Goal: Find specific page/section: Find specific page/section

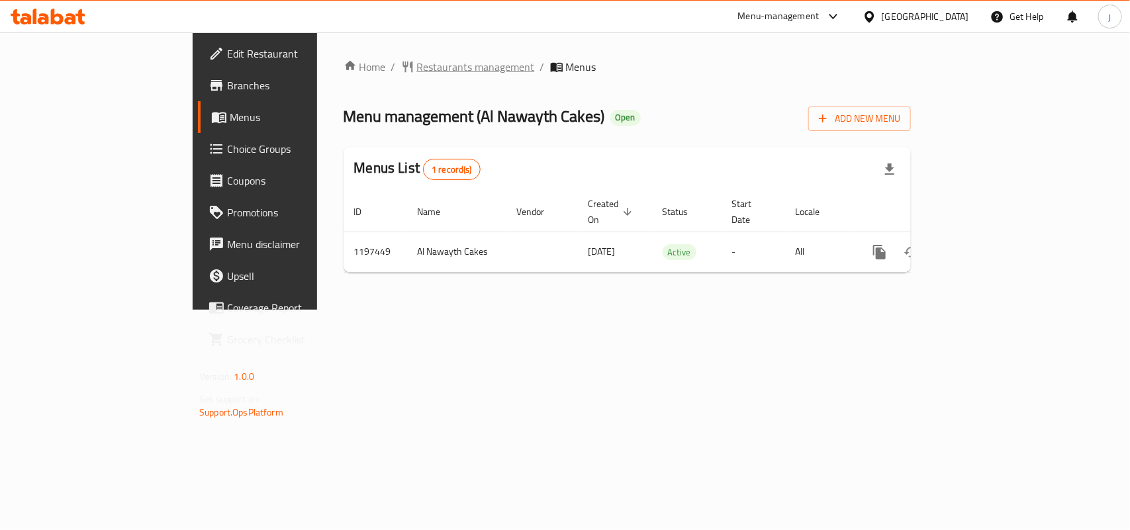
click at [417, 66] on span "Restaurants management" at bounding box center [476, 67] width 118 height 16
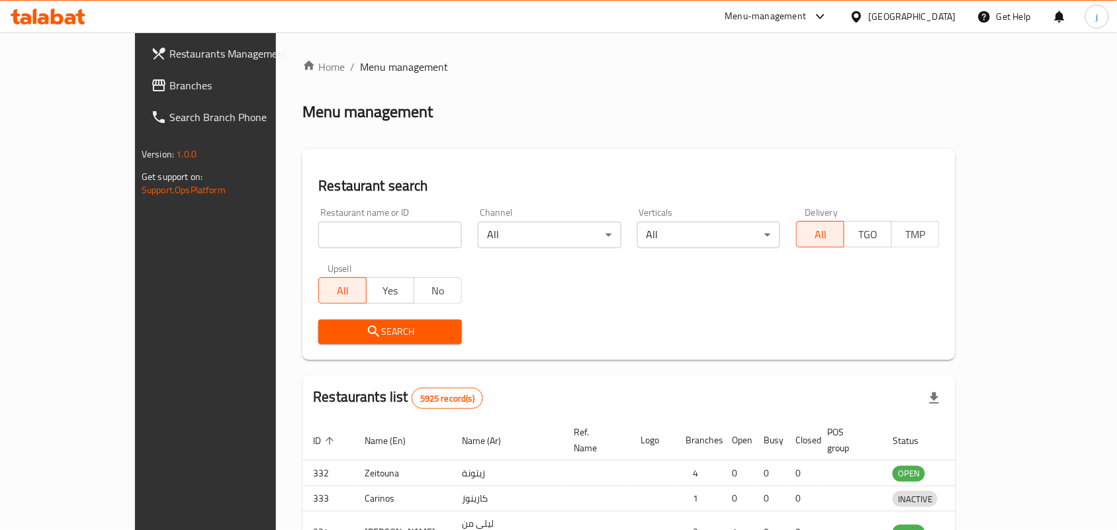
click at [338, 233] on div "Home / Menu management Menu management Restaurant search Restaurant name or ID …" at bounding box center [628, 426] width 653 height 734
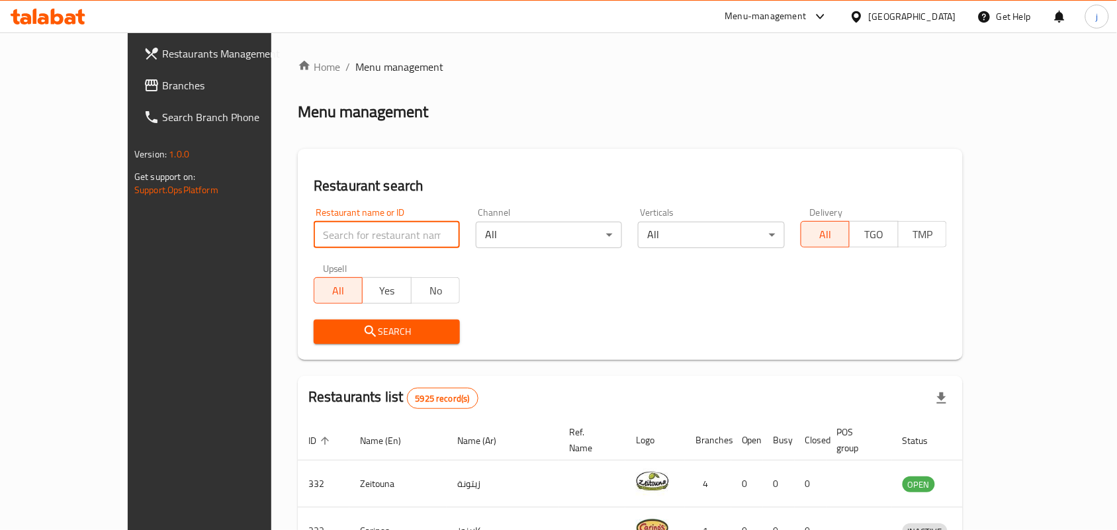
click at [338, 233] on input "search" at bounding box center [387, 235] width 146 height 26
paste input "668099"
type input "668099"
click button "Search" at bounding box center [387, 332] width 146 height 24
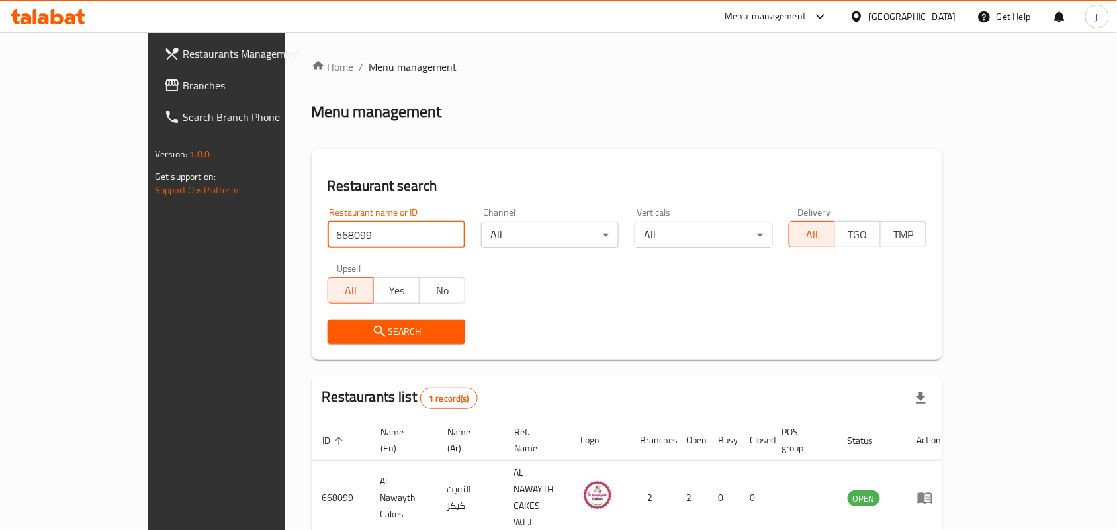
click at [934, 20] on div "[GEOGRAPHIC_DATA]" at bounding box center [912, 16] width 87 height 15
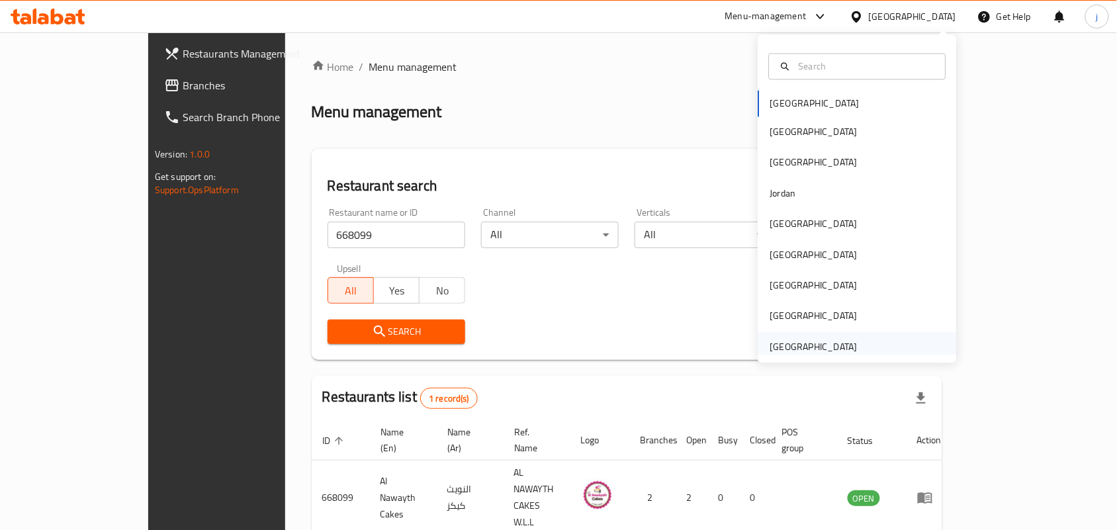
click at [796, 345] on div "[GEOGRAPHIC_DATA]" at bounding box center [813, 347] width 87 height 15
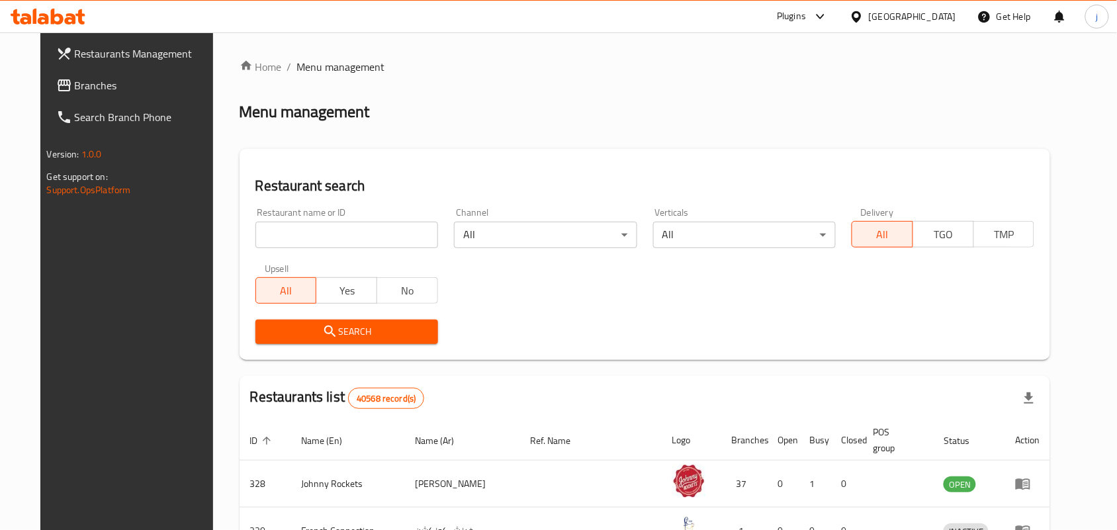
click at [75, 79] on span "Branches" at bounding box center [146, 85] width 142 height 16
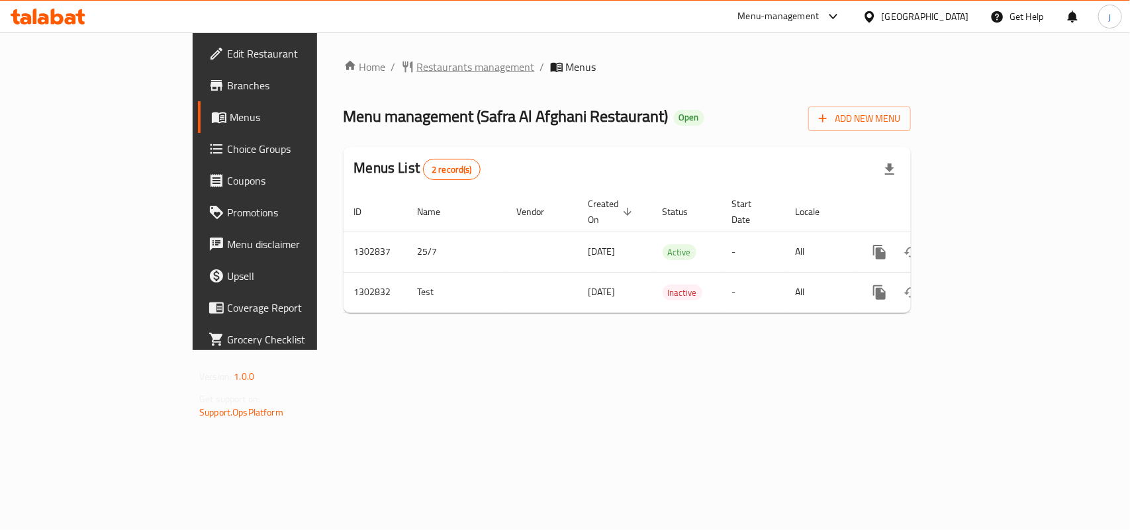
click at [417, 68] on span "Restaurants management" at bounding box center [476, 67] width 118 height 16
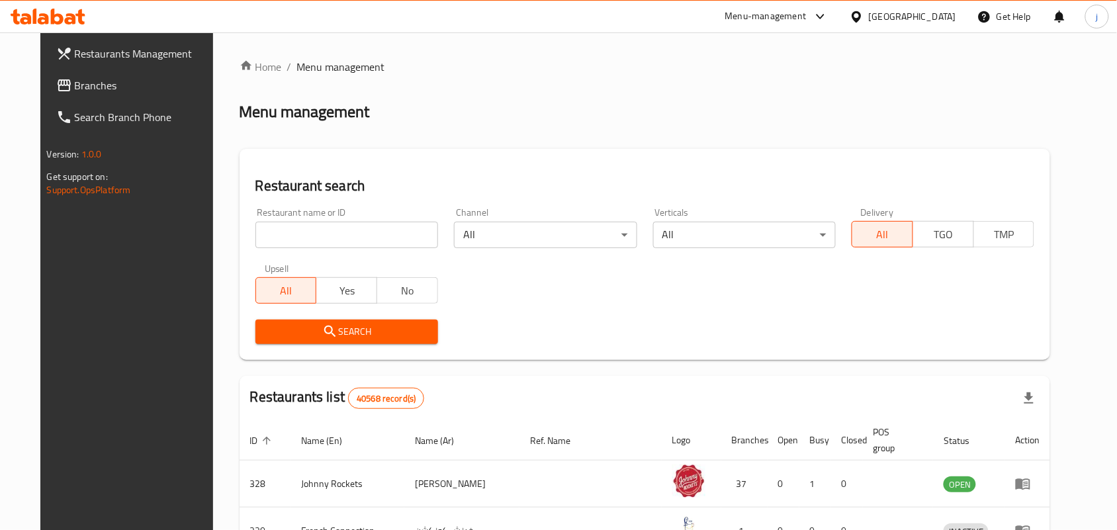
click at [381, 236] on input "search" at bounding box center [346, 235] width 183 height 26
paste input "702564"
type input "702564"
click button "Search" at bounding box center [346, 332] width 183 height 24
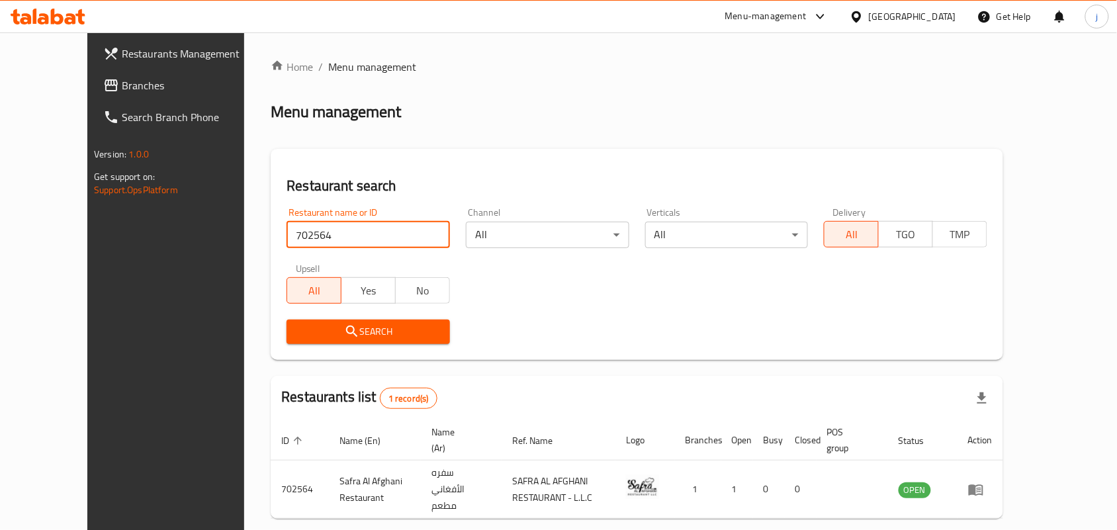
click at [867, 14] on div at bounding box center [859, 16] width 19 height 15
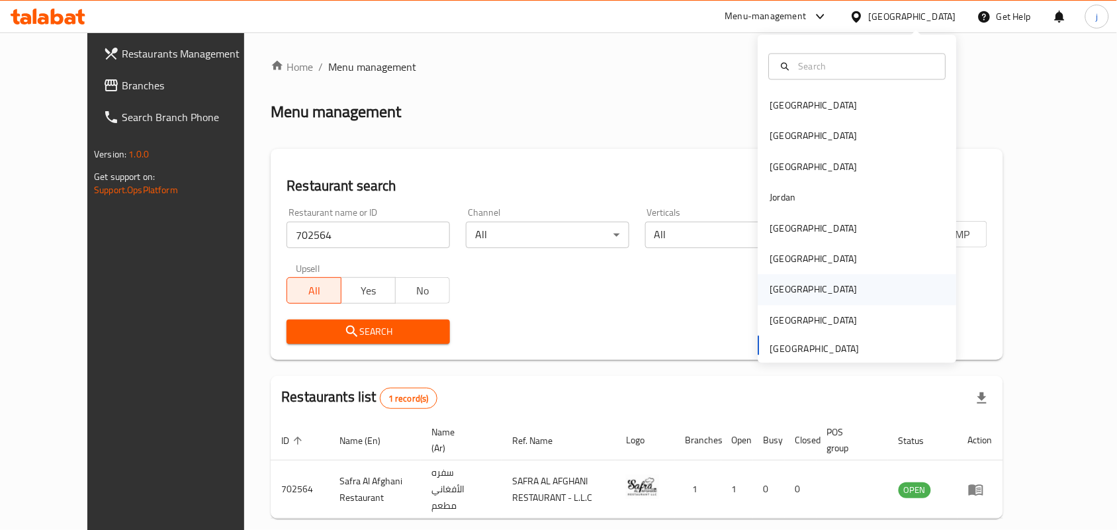
click at [780, 279] on div "[GEOGRAPHIC_DATA]" at bounding box center [814, 290] width 109 height 30
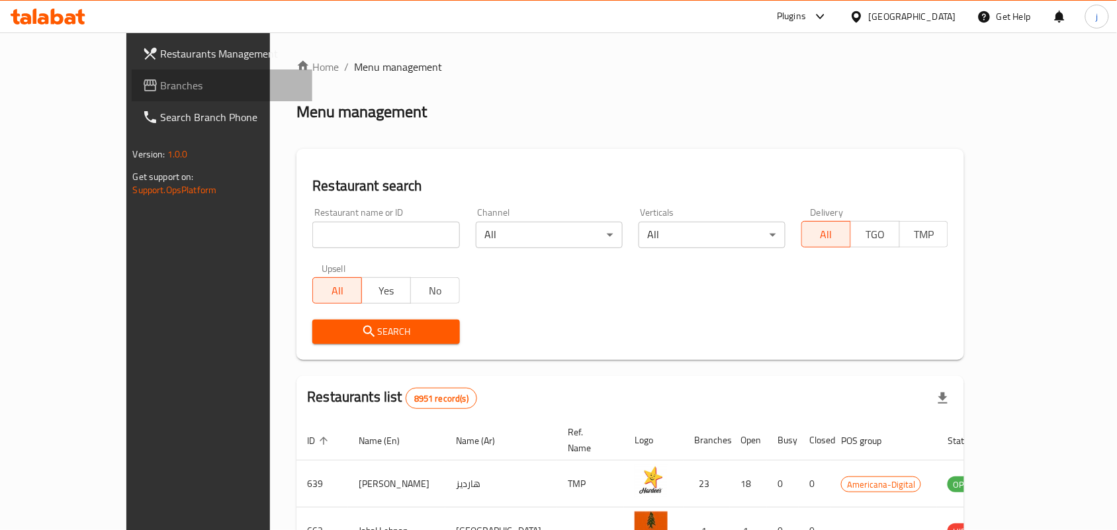
click at [161, 91] on span "Branches" at bounding box center [232, 85] width 142 height 16
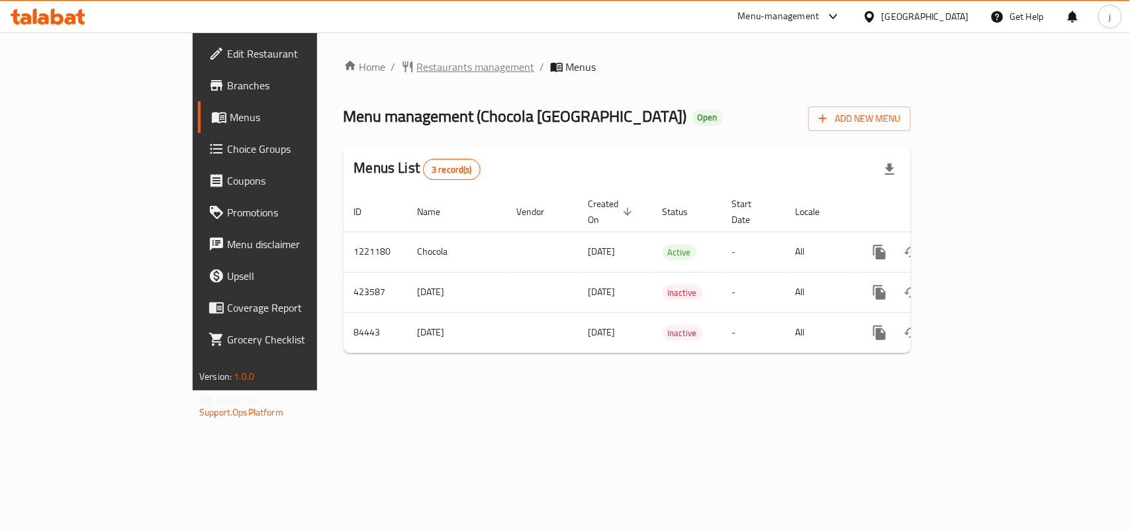
click at [417, 68] on span "Restaurants management" at bounding box center [476, 67] width 118 height 16
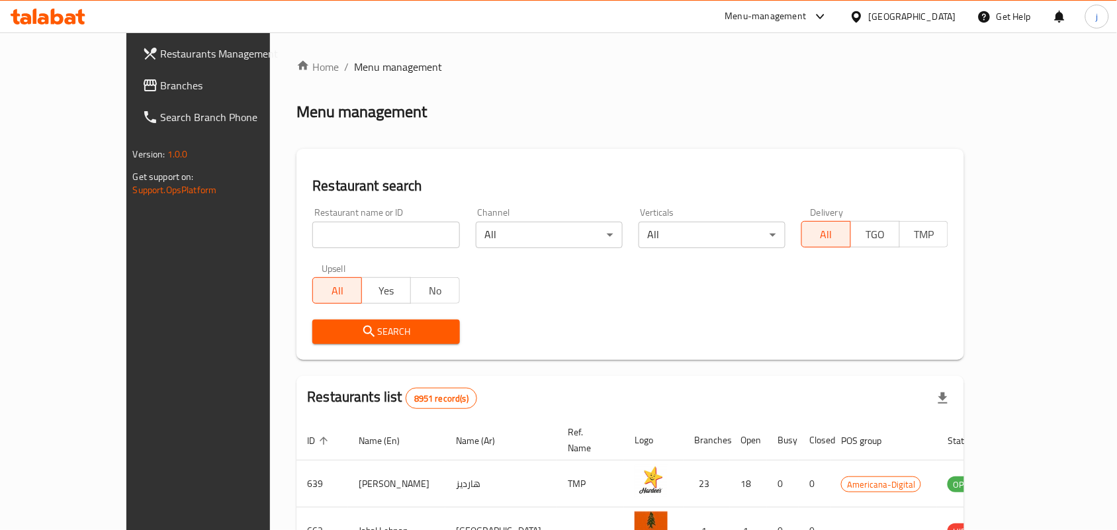
click at [332, 228] on input "search" at bounding box center [385, 235] width 147 height 26
paste input "600759"
type input "600759"
click button "Search" at bounding box center [385, 332] width 147 height 24
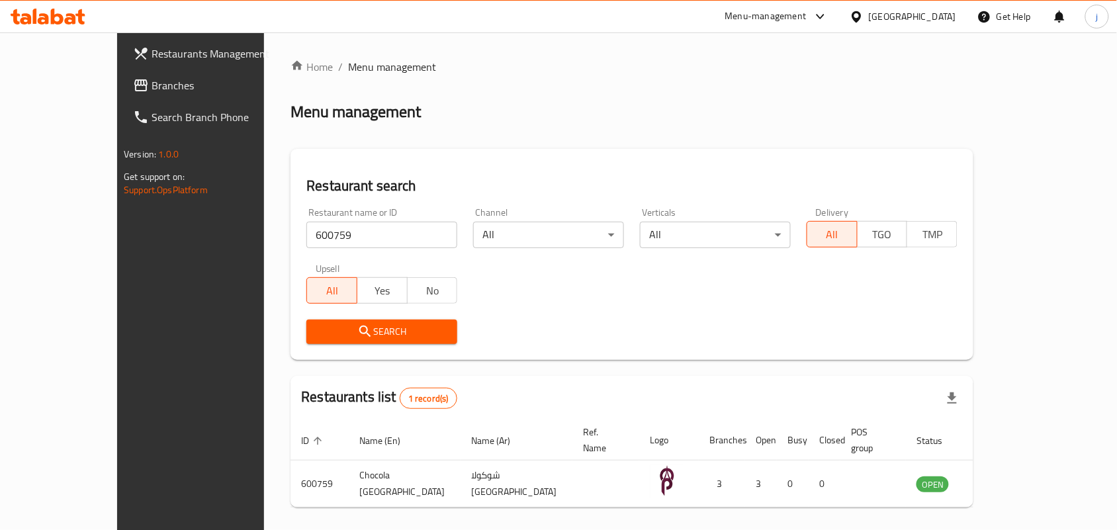
click at [864, 11] on icon at bounding box center [857, 17] width 14 height 14
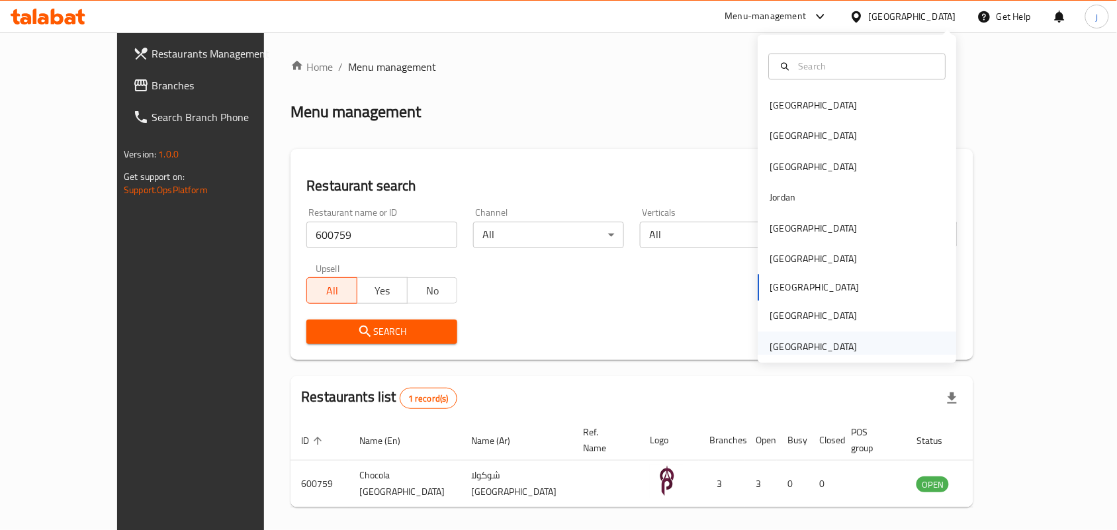
click at [807, 342] on div "[GEOGRAPHIC_DATA]" at bounding box center [813, 347] width 87 height 15
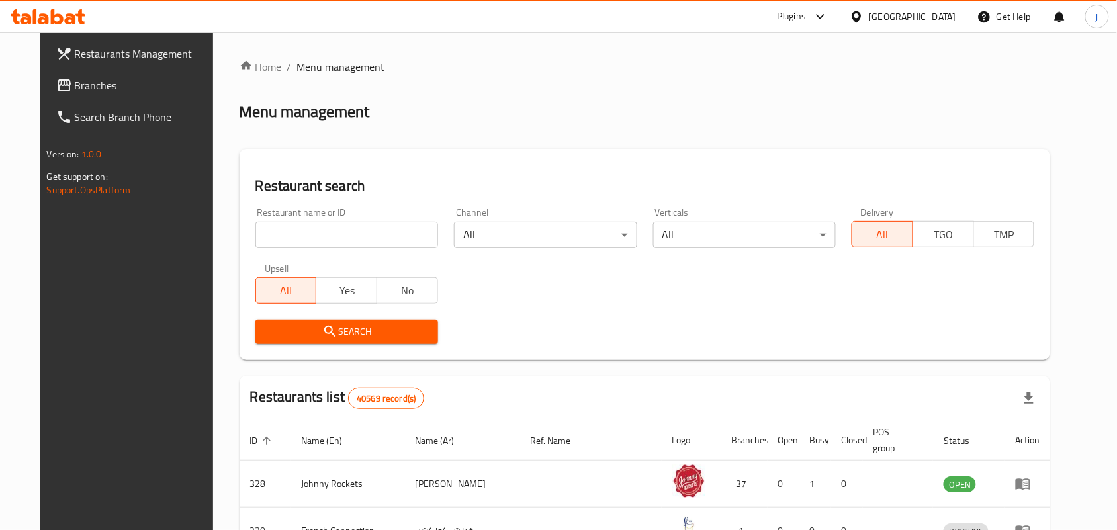
click at [75, 83] on span "Branches" at bounding box center [146, 85] width 142 height 16
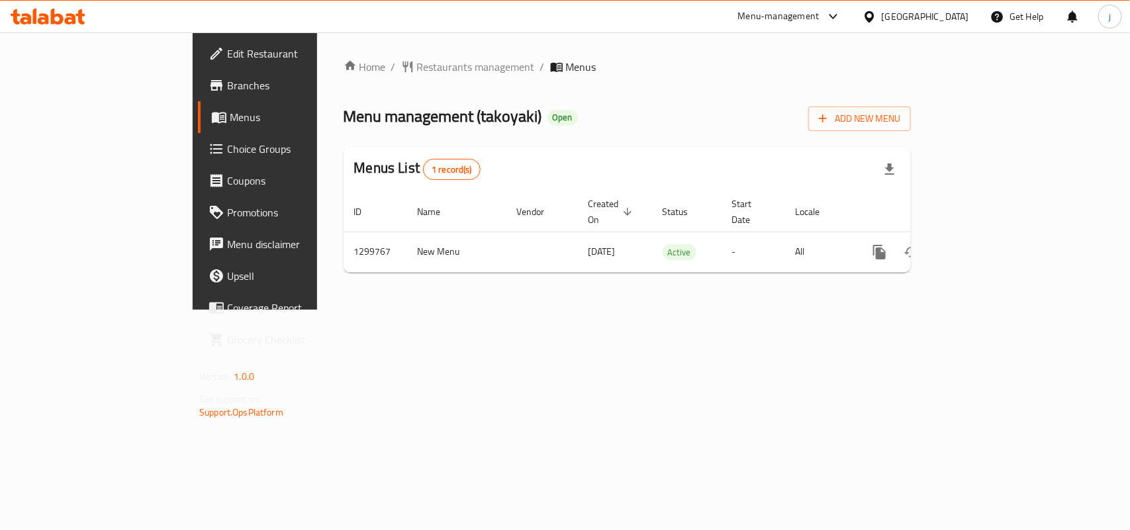
click at [417, 67] on span "Restaurants management" at bounding box center [476, 67] width 118 height 16
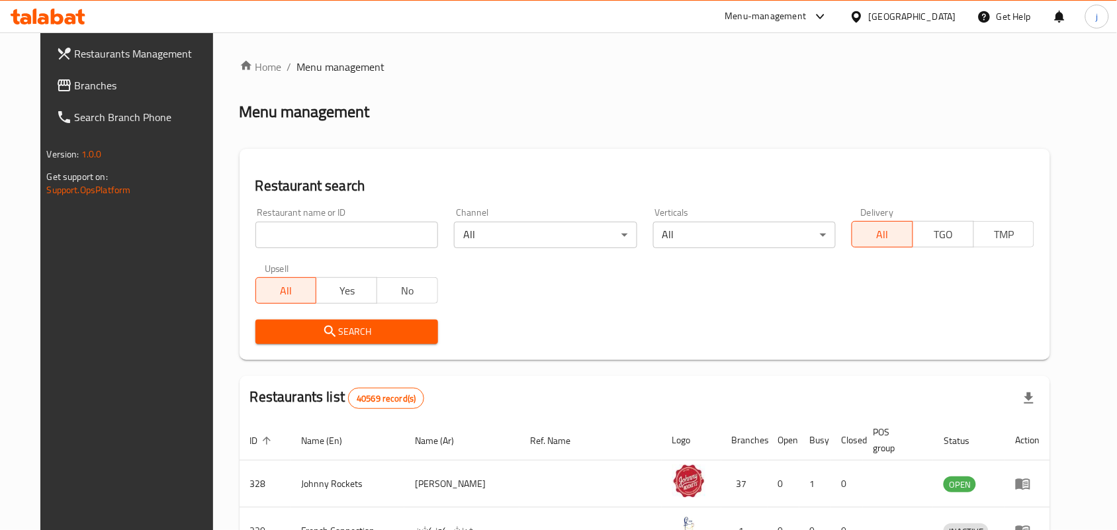
click at [369, 232] on input "search" at bounding box center [346, 235] width 183 height 26
paste input "701504"
type input "701504"
click button "Search" at bounding box center [346, 332] width 183 height 24
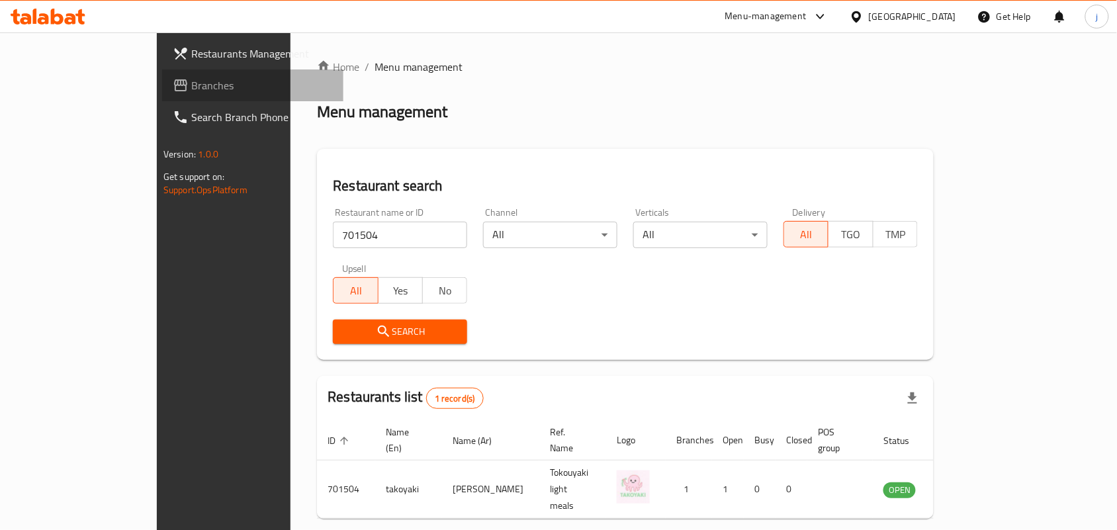
click at [191, 91] on span "Branches" at bounding box center [262, 85] width 142 height 16
